Goal: Information Seeking & Learning: Learn about a topic

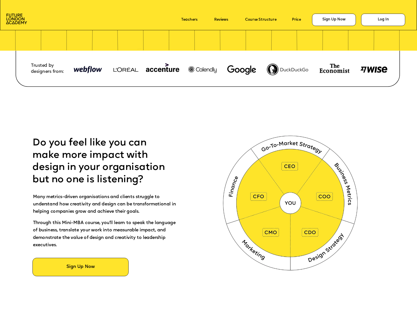
scroll to position [195, 0]
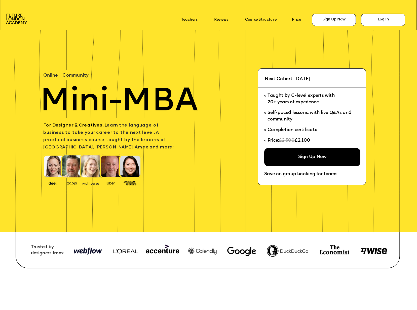
scroll to position [195, 0]
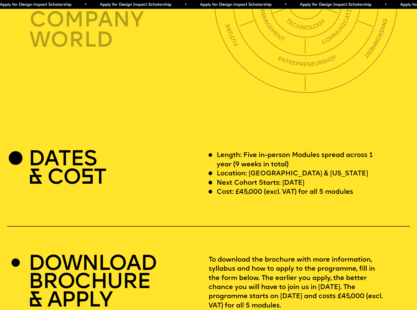
scroll to position [1592, 0]
